Goal: Information Seeking & Learning: Learn about a topic

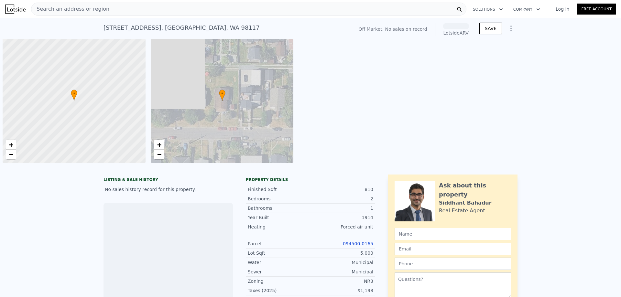
scroll to position [0, 3]
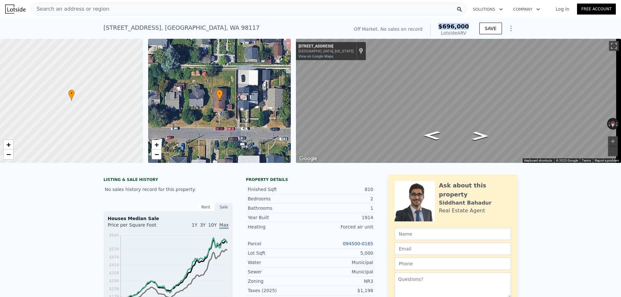
drag, startPoint x: 463, startPoint y: 26, endPoint x: 443, endPoint y: 26, distance: 20.4
click at [443, 26] on div "Off Market. No sales on record $696,000 Lotside ARV" at bounding box center [411, 30] width 120 height 18
copy span "$696,000"
click at [161, 9] on div "Search an address or region" at bounding box center [248, 9] width 435 height 13
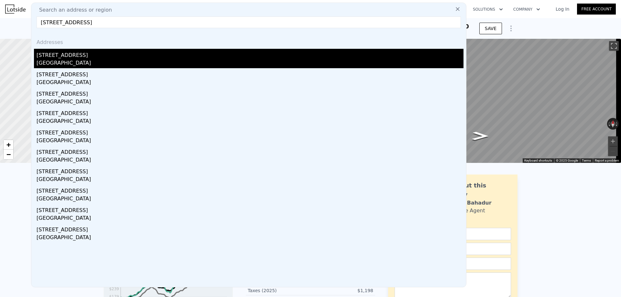
type input "[STREET_ADDRESS]"
click at [133, 55] on div "[STREET_ADDRESS]" at bounding box center [250, 54] width 427 height 10
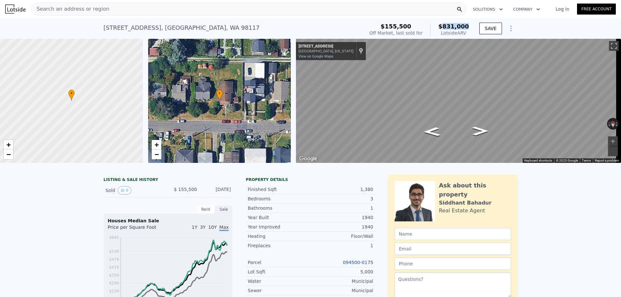
drag, startPoint x: 470, startPoint y: 27, endPoint x: 447, endPoint y: 27, distance: 23.6
click at [447, 27] on div "$155,500 Off Market, last sold for $831,000 Lotside ARV" at bounding box center [419, 30] width 105 height 18
copy span "831,000"
click at [301, 10] on div "Search an address or region" at bounding box center [248, 9] width 435 height 13
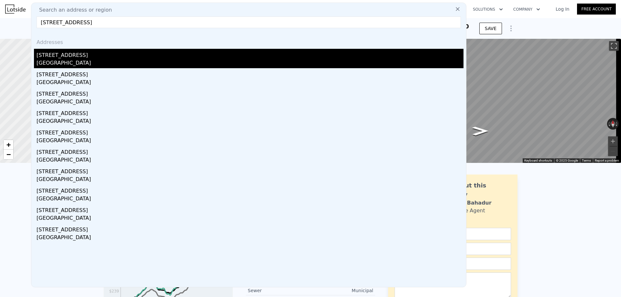
type input "[STREET_ADDRESS]"
click at [111, 55] on div "[STREET_ADDRESS]" at bounding box center [250, 54] width 427 height 10
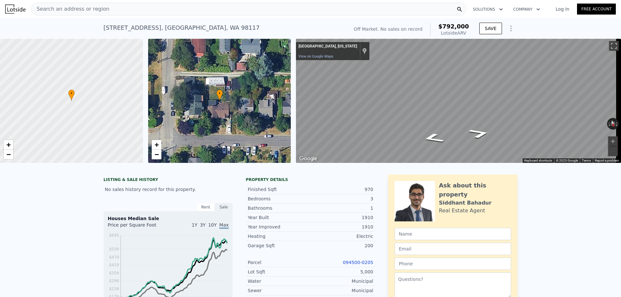
type input "$ 788,000"
type input "$ 30,002"
drag, startPoint x: 467, startPoint y: 27, endPoint x: 447, endPoint y: 28, distance: 19.8
click at [447, 28] on span "$788,000" at bounding box center [453, 26] width 31 height 7
copy span "788,000"
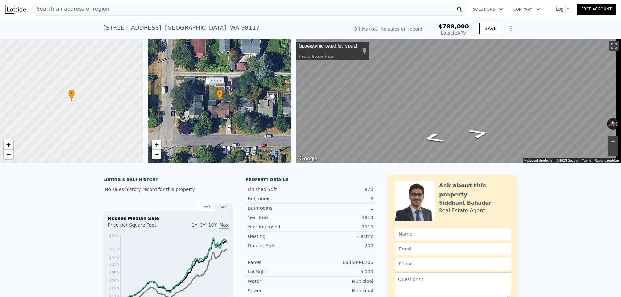
click at [253, 10] on div "Search an address or region" at bounding box center [248, 9] width 435 height 13
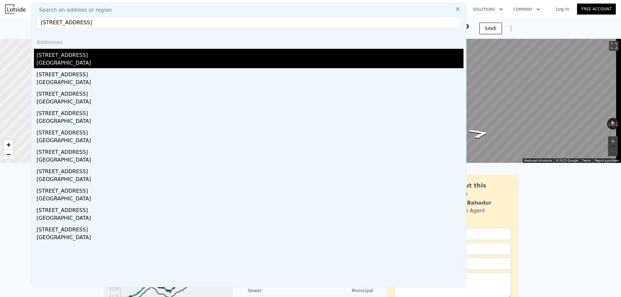
type input "[STREET_ADDRESS]"
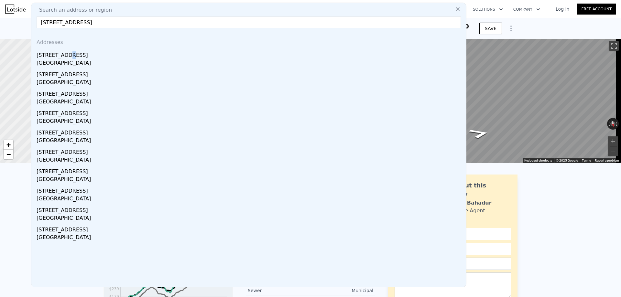
drag, startPoint x: 67, startPoint y: 55, endPoint x: 87, endPoint y: 59, distance: 20.2
click at [68, 55] on div "[STREET_ADDRESS]" at bounding box center [250, 54] width 427 height 10
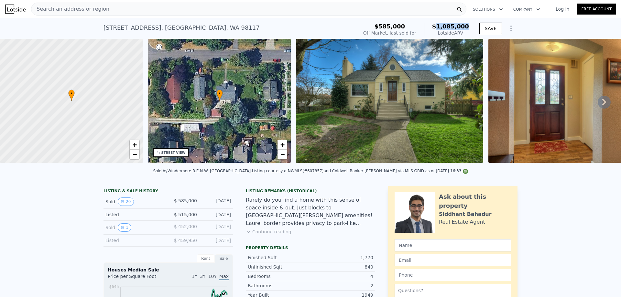
drag, startPoint x: 468, startPoint y: 25, endPoint x: 443, endPoint y: 27, distance: 25.4
click at [443, 27] on span "$1,085,000" at bounding box center [450, 26] width 37 height 7
copy span "1,085,000"
